Goal: Task Accomplishment & Management: Manage account settings

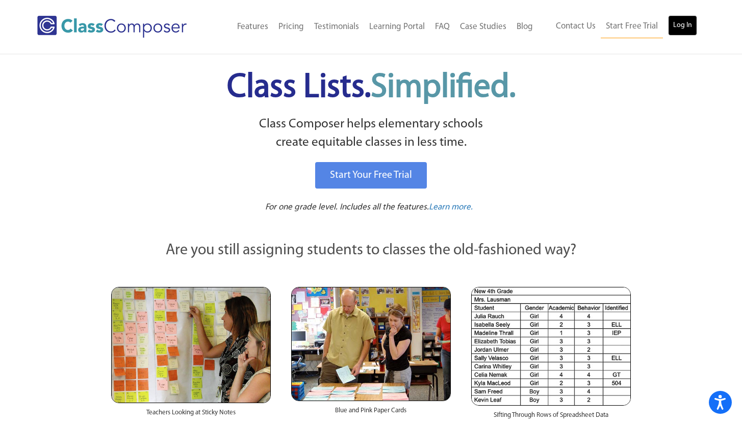
click at [691, 25] on link "Log In" at bounding box center [682, 25] width 29 height 20
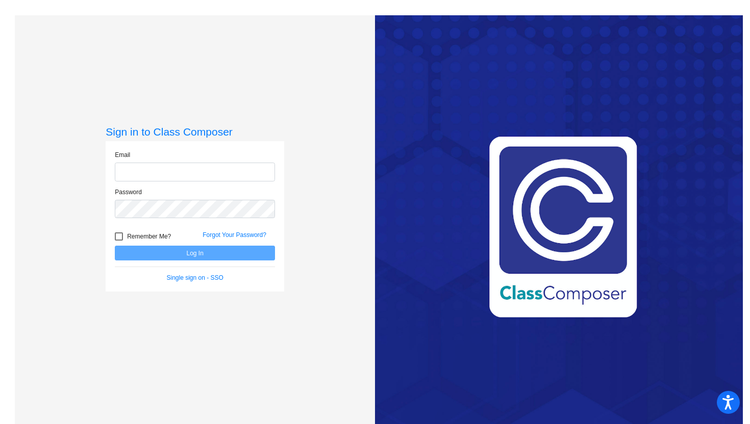
click at [132, 167] on input "email" at bounding box center [195, 172] width 160 height 19
type input "[PERSON_NAME][EMAIL_ADDRESS][PERSON_NAME][DOMAIN_NAME]"
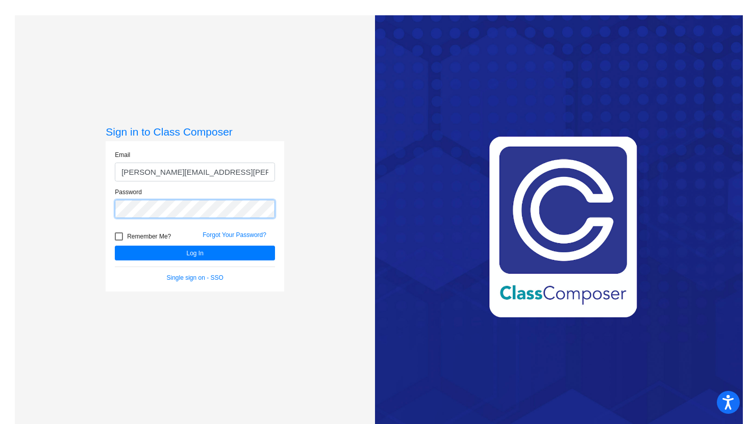
click at [115, 246] on button "Log In" at bounding box center [195, 253] width 160 height 15
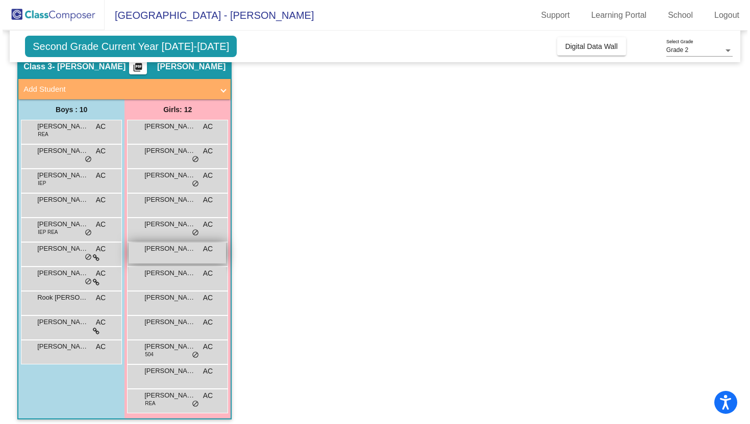
scroll to position [49, 0]
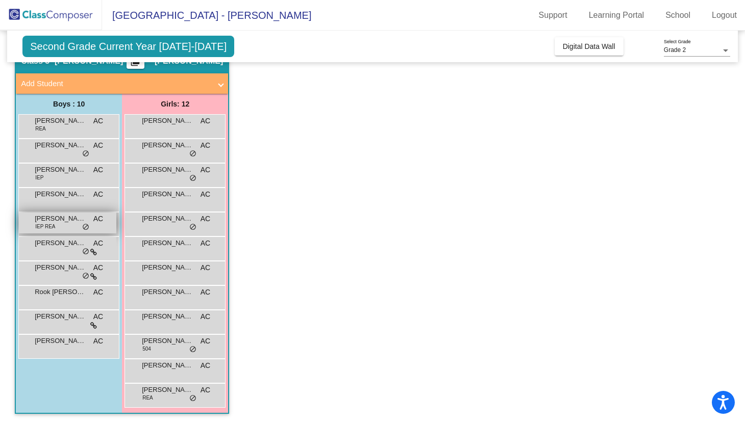
click at [72, 224] on div "[PERSON_NAME] IEP [PERSON_NAME] lock do_not_disturb_alt" at bounding box center [67, 223] width 97 height 21
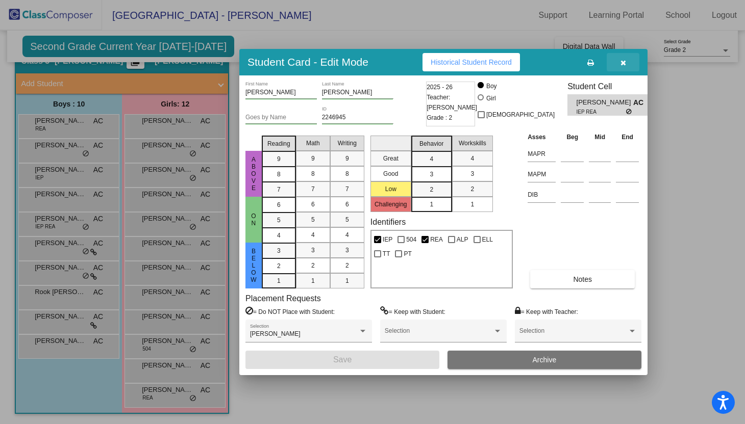
click at [626, 64] on button "button" at bounding box center [622, 62] width 33 height 18
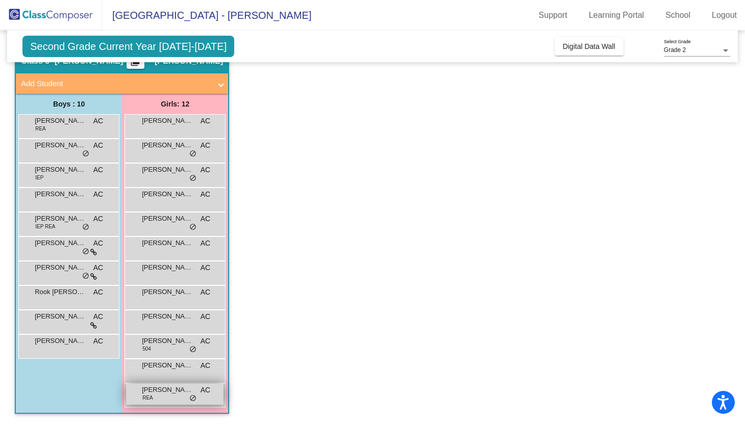
click at [155, 400] on div "Willow Dalton REA AC lock do_not_disturb_alt" at bounding box center [174, 394] width 97 height 21
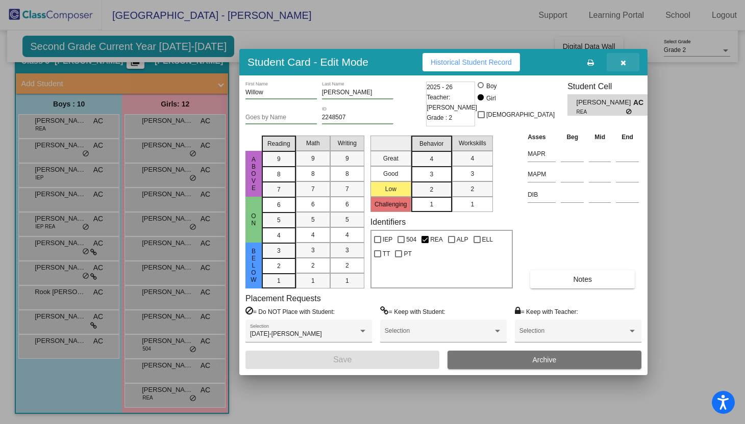
click at [622, 61] on icon "button" at bounding box center [623, 62] width 6 height 7
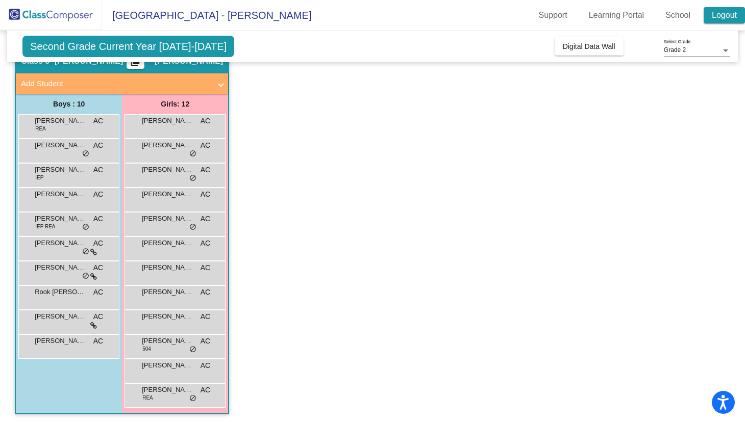
click at [729, 17] on link "Logout" at bounding box center [723, 15] width 41 height 16
